Goal: Transaction & Acquisition: Purchase product/service

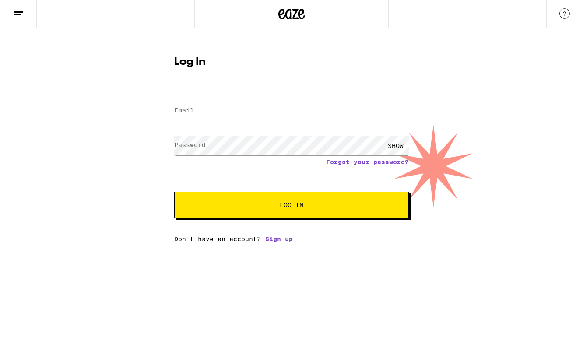
click at [242, 100] on div at bounding box center [291, 111] width 235 height 26
click at [291, 206] on button "Log In" at bounding box center [291, 205] width 235 height 26
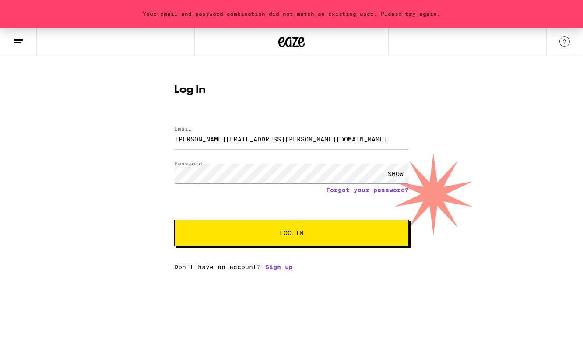
click at [203, 140] on input "[PERSON_NAME][EMAIL_ADDRESS][PERSON_NAME][DOMAIN_NAME]" at bounding box center [291, 139] width 235 height 20
click at [270, 140] on input "[PERSON_NAME][EMAIL_ADDRESS][PERSON_NAME][DOMAIN_NAME]" at bounding box center [291, 139] width 235 height 20
type input "[PERSON_NAME][EMAIL_ADDRESS][PERSON_NAME][DOMAIN_NAME]"
click at [88, 159] on div "Your email and password combination did not match an existing user. Please try …" at bounding box center [291, 149] width 583 height 242
click at [291, 234] on button "Log In" at bounding box center [291, 233] width 235 height 26
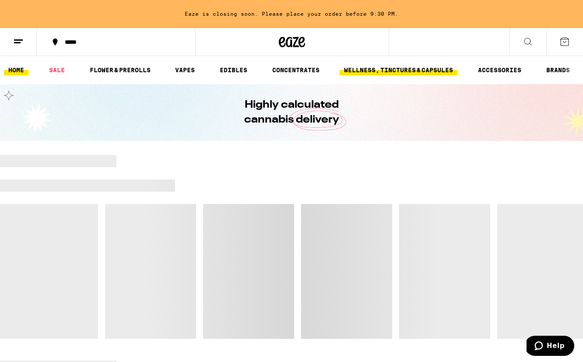
click at [386, 67] on link "WELLNESS, TINCTURES & CAPSULES" at bounding box center [399, 70] width 118 height 11
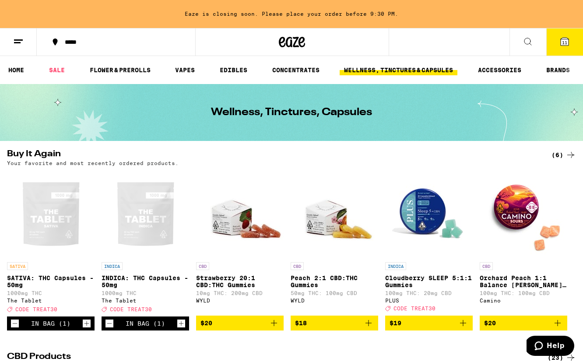
click at [142, 221] on div "Open page for INDICA: THC Capsules - 50mg from The Tablet" at bounding box center [146, 214] width 88 height 88
